Goal: Register for event/course

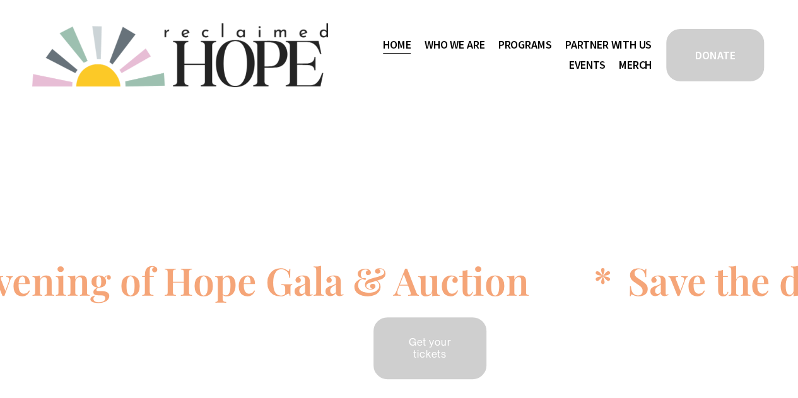
click at [577, 63] on link "Events" at bounding box center [586, 65] width 37 height 20
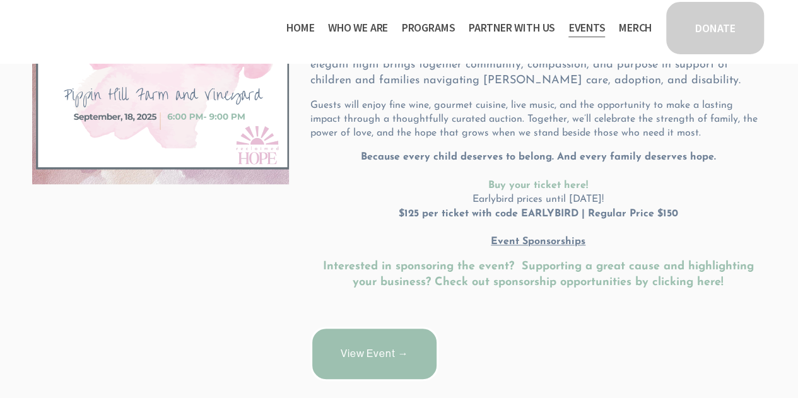
scroll to position [353, 0]
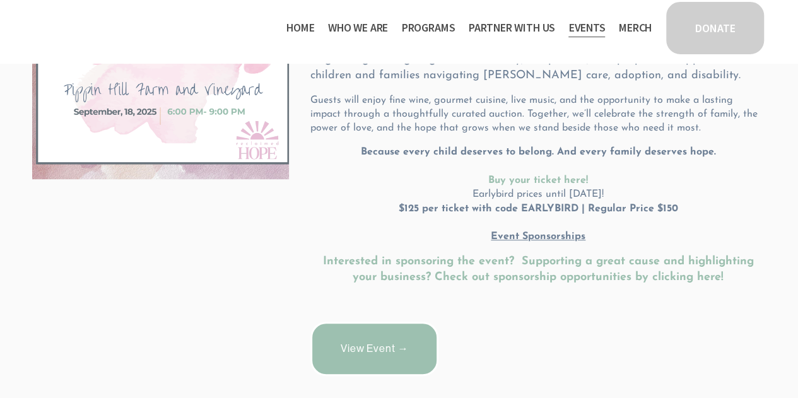
click at [556, 241] on u "Event Sponsorships" at bounding box center [538, 236] width 95 height 10
click at [536, 235] on u "Event Sponsorships" at bounding box center [538, 236] width 95 height 10
click at [382, 329] on link "View Event →" at bounding box center [374, 349] width 128 height 54
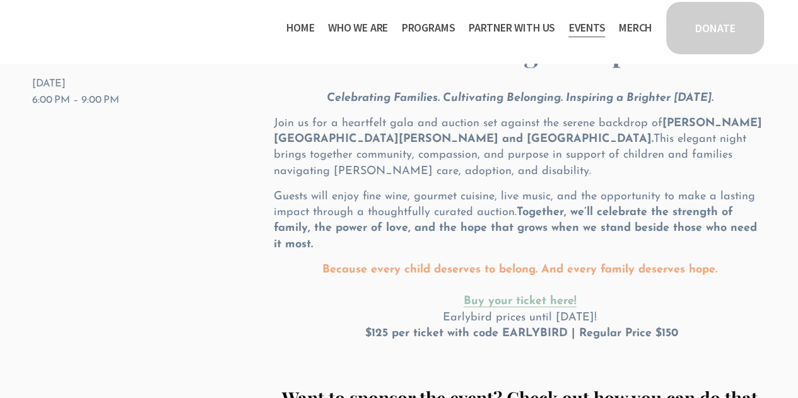
scroll to position [131, 0]
